Goal: Information Seeking & Learning: Learn about a topic

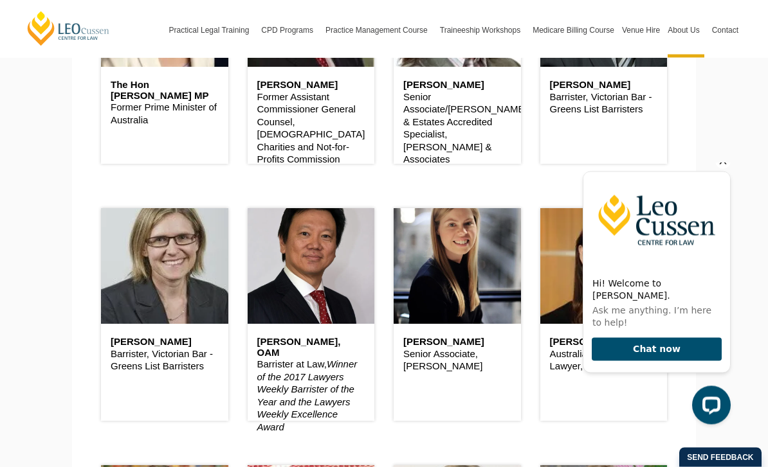
scroll to position [646, 0]
click at [728, 169] on icon "Hide greeting" at bounding box center [722, 161] width 15 height 15
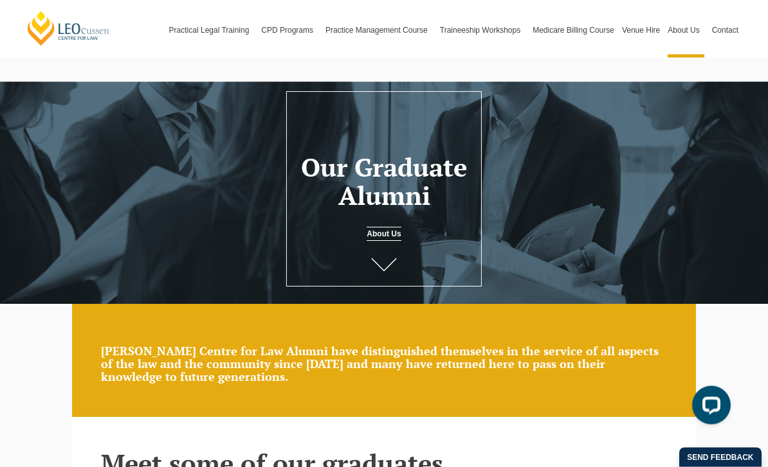
scroll to position [24, 0]
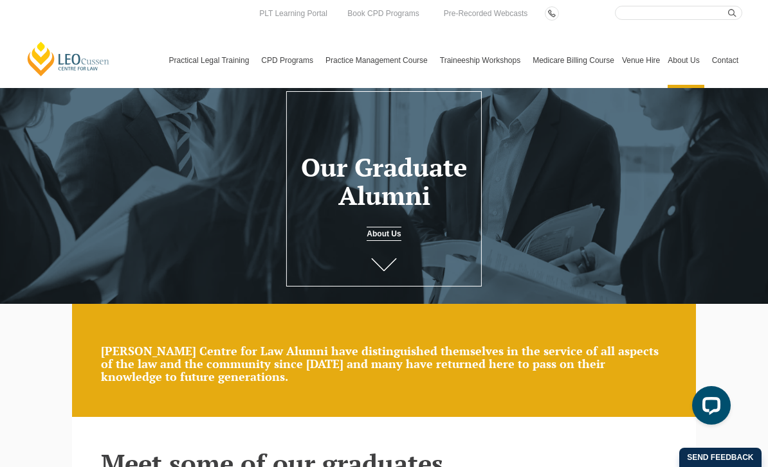
click at [723, 33] on link "Contact" at bounding box center [725, 60] width 34 height 55
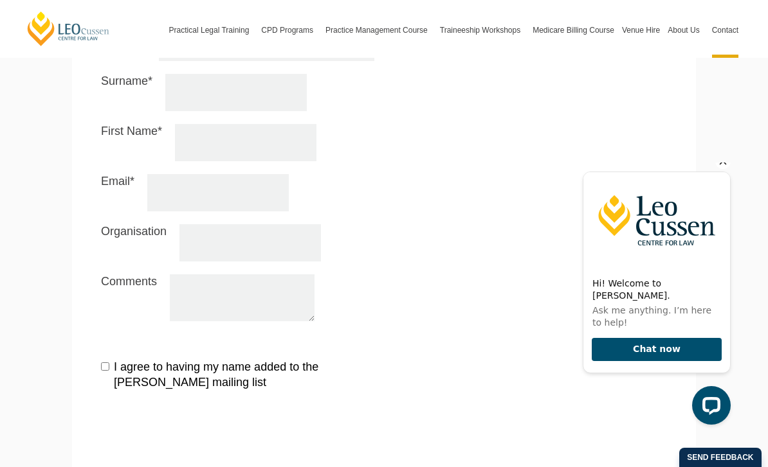
scroll to position [1382, 0]
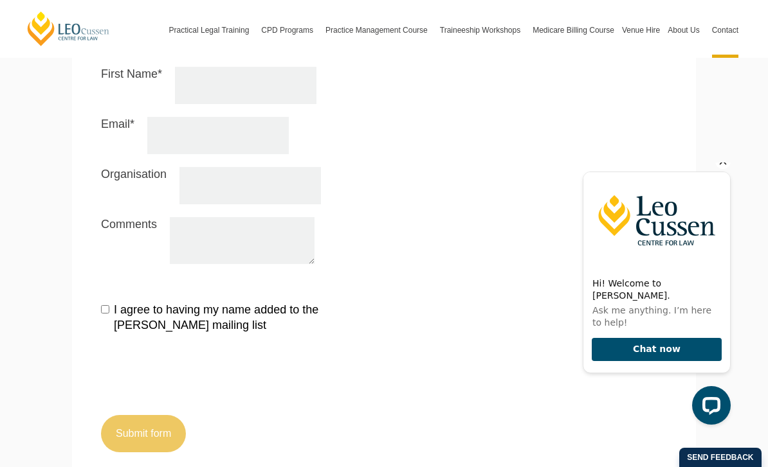
click at [726, 169] on icon "Hide greeting" at bounding box center [722, 161] width 15 height 15
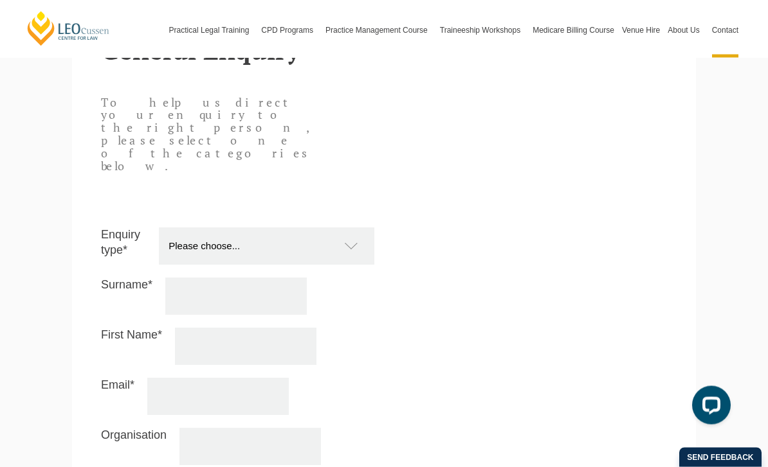
click at [356, 228] on select "Please choose... Practical Training Course (Onsite and Online) Supervised Legal…" at bounding box center [273, 246] width 228 height 37
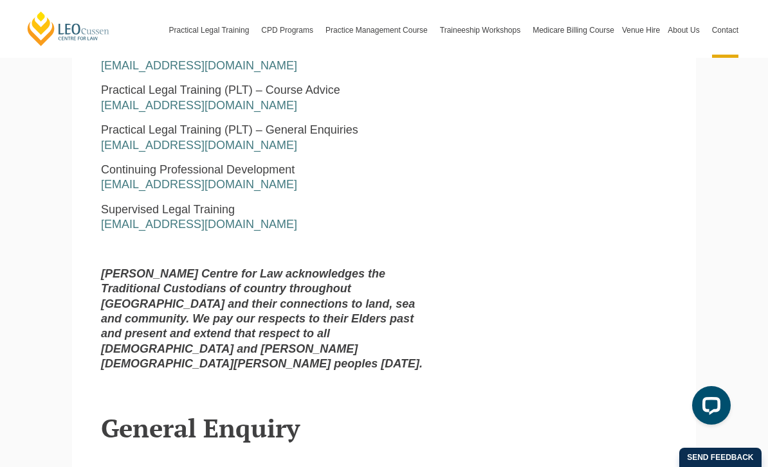
scroll to position [743, 0]
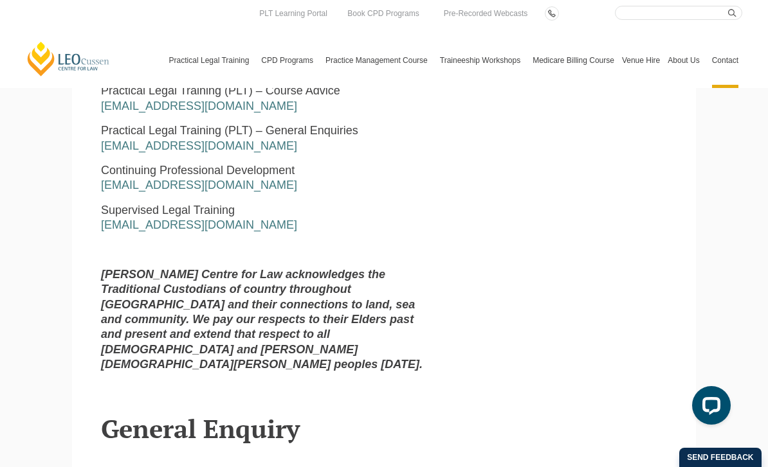
click at [92, 44] on link "[PERSON_NAME] Centre for Law" at bounding box center [69, 59] width 86 height 37
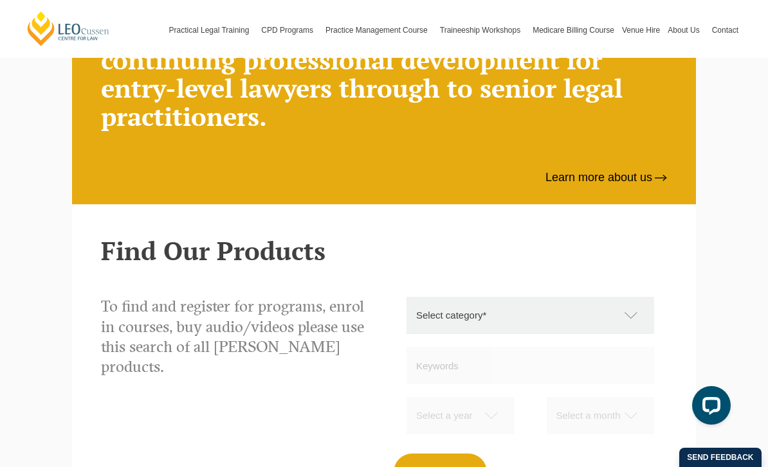
scroll to position [982, 0]
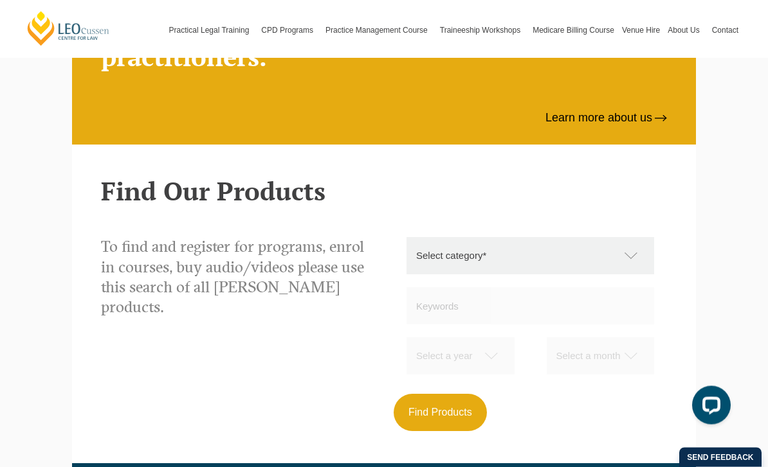
click at [635, 238] on select "Select category* Practical Legal Training Supervised Legal Trainees Workshops (…" at bounding box center [536, 256] width 260 height 37
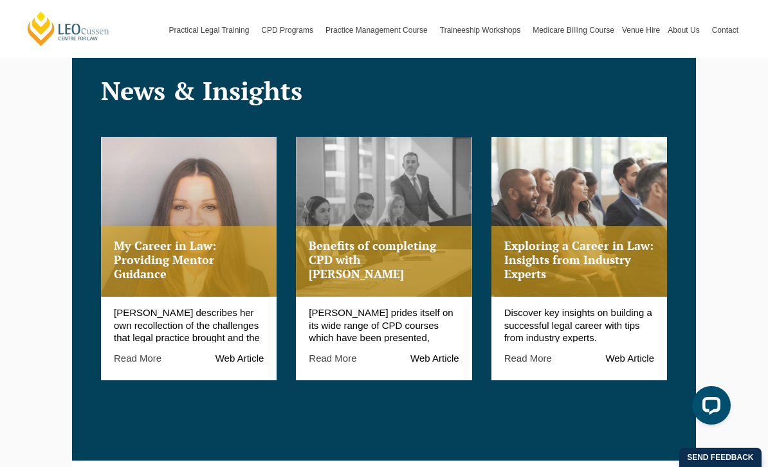
scroll to position [1400, 0]
